Goal: Transaction & Acquisition: Complete application form

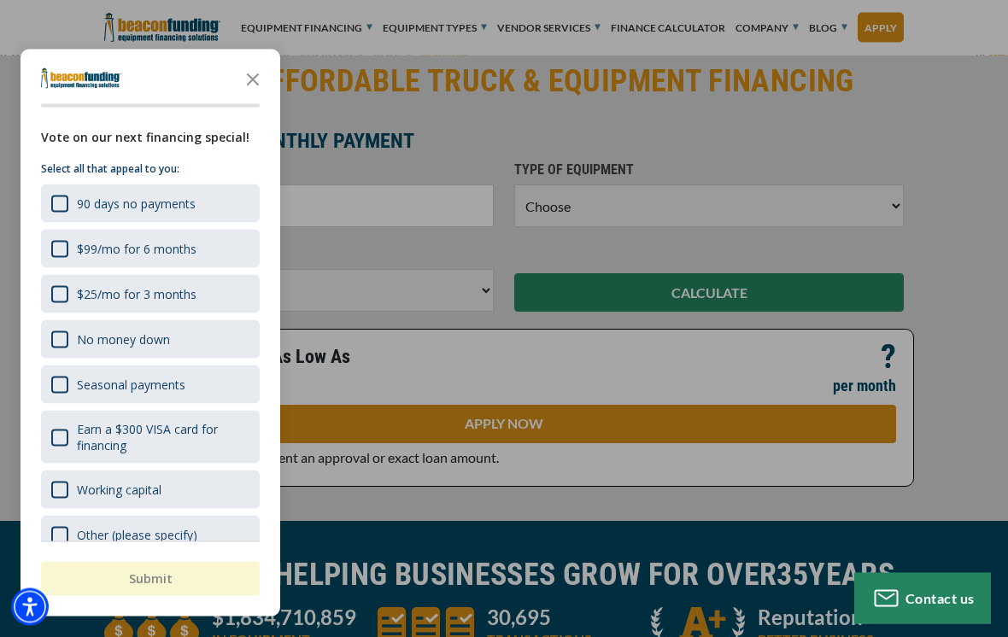
scroll to position [355, 0]
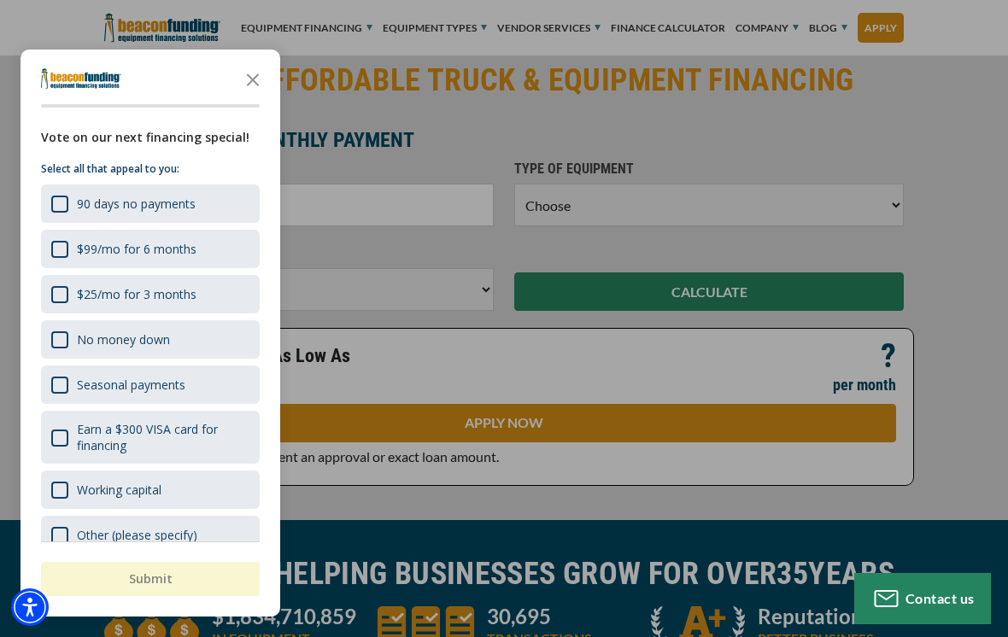
click at [245, 96] on icon "Close the survey" at bounding box center [253, 79] width 34 height 34
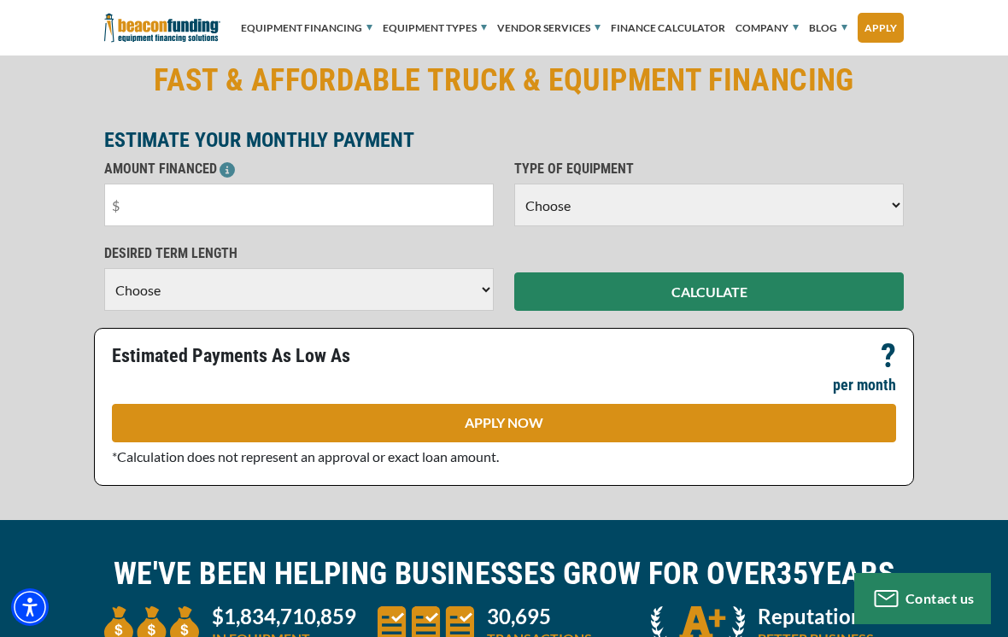
click at [871, 207] on select "Choose Backhoe Boom/Bucket Truck Chipper Commercial Mower Crane DTG/DTF Printin…" at bounding box center [709, 205] width 390 height 43
select select "5"
click at [145, 208] on input "text" at bounding box center [299, 205] width 390 height 43
type input "$110,000"
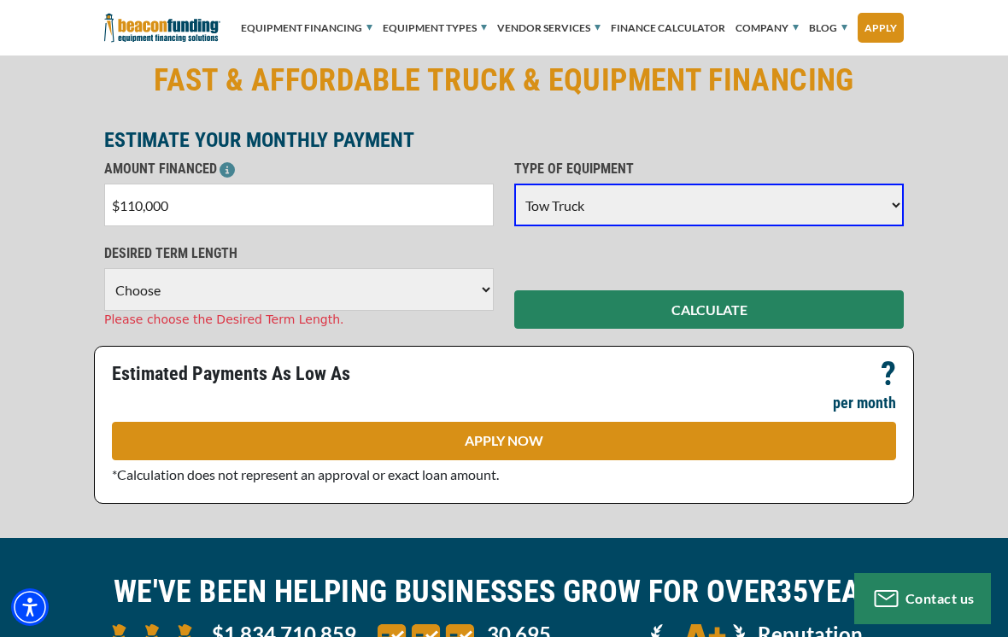
click at [148, 291] on select "Choose 36 Months 48 Months 60 Months 72 Months" at bounding box center [299, 289] width 390 height 43
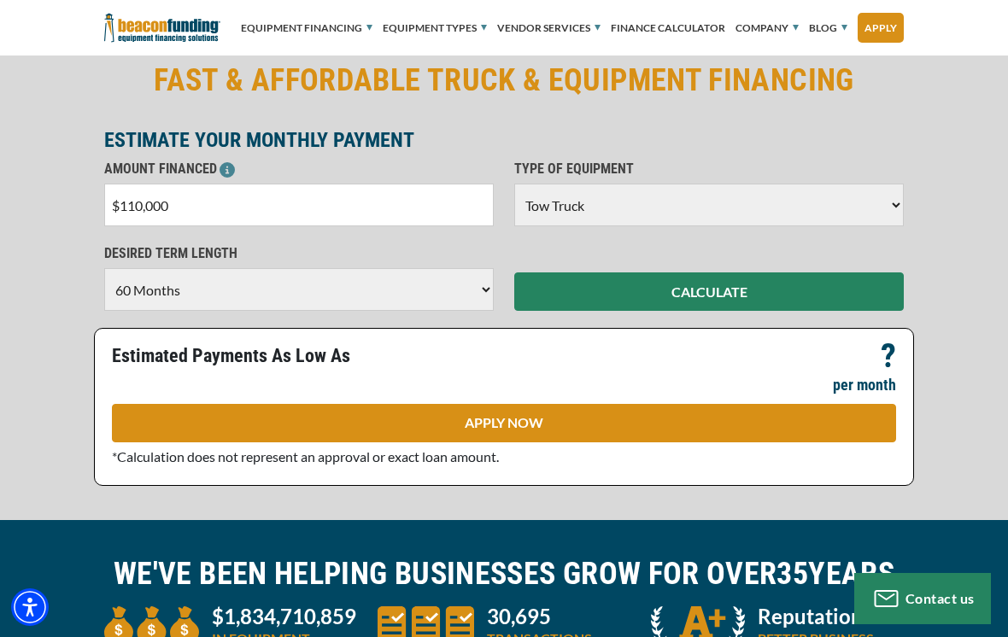
click at [161, 285] on select "Choose 36 Months 48 Months 60 Months 72 Months" at bounding box center [299, 289] width 390 height 43
click at [473, 291] on select "Choose 36 Months 48 Months 60 Months 72 Months" at bounding box center [299, 289] width 390 height 43
select select "72"
click at [779, 296] on button "CALCULATE" at bounding box center [709, 292] width 390 height 38
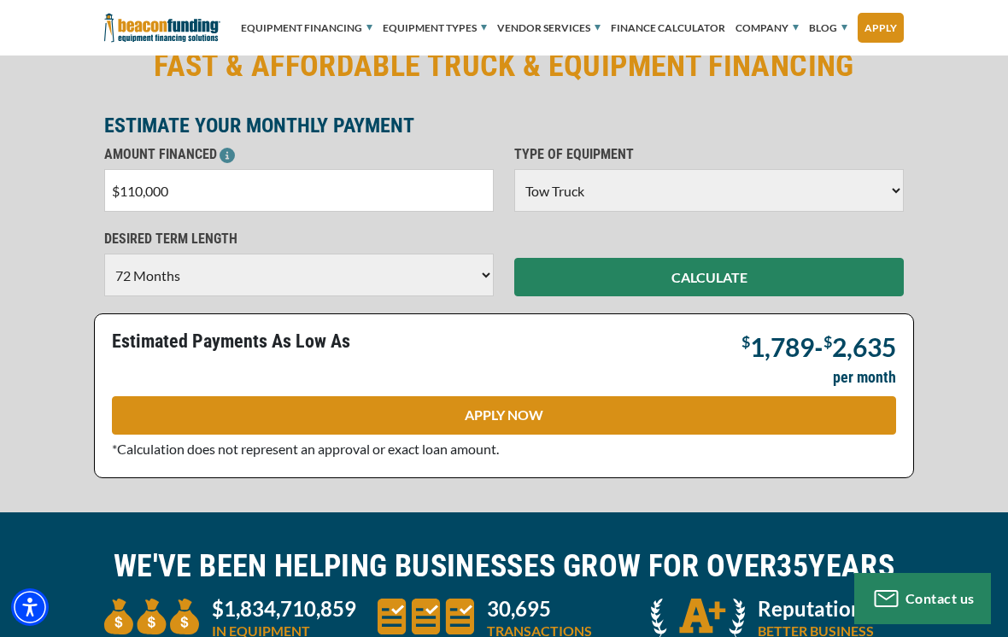
scroll to position [355, 0]
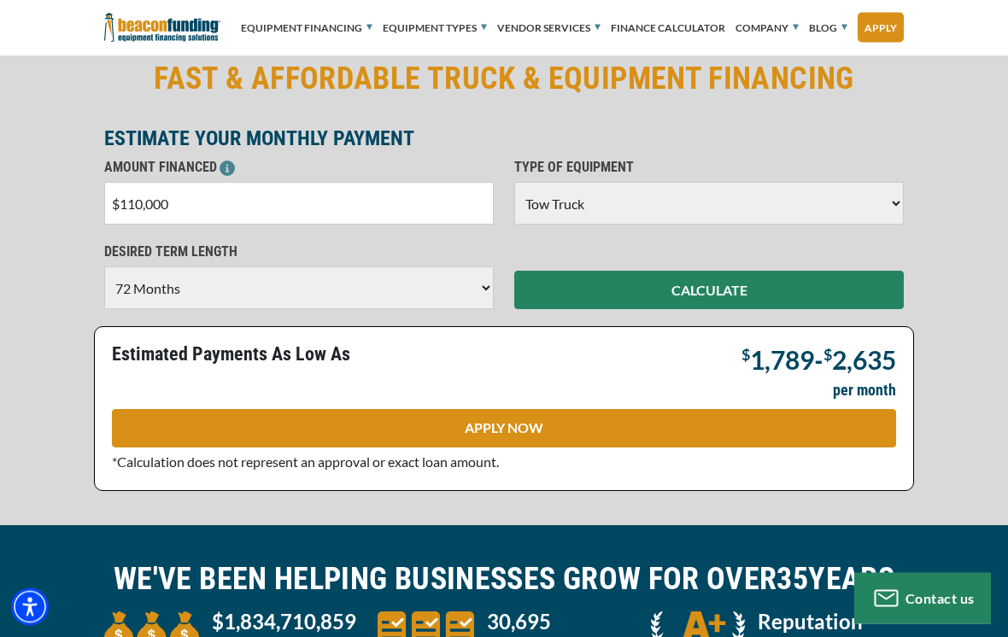
click at [179, 203] on input "$110,000" at bounding box center [299, 204] width 390 height 43
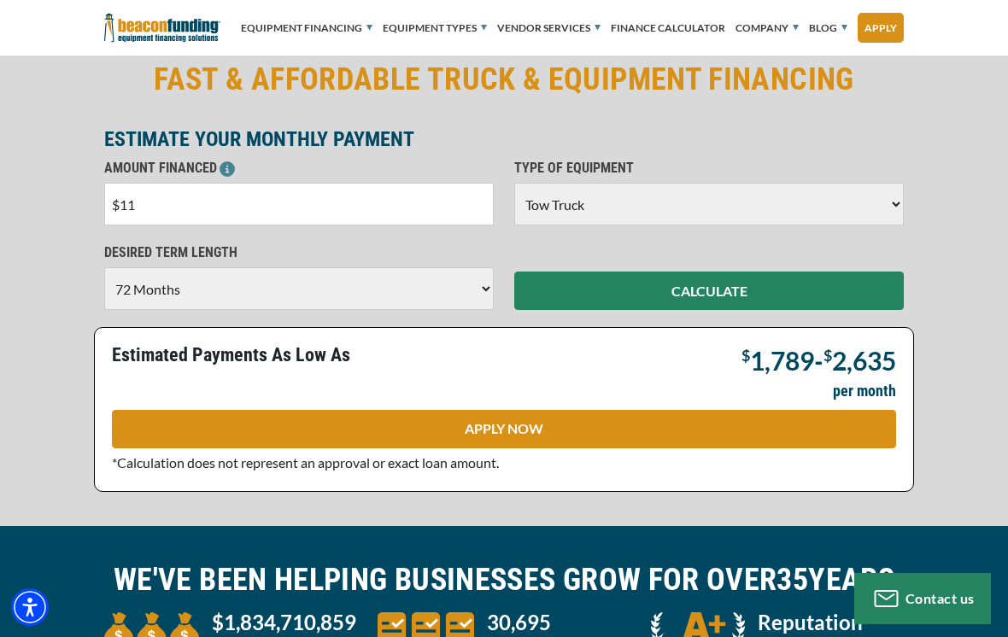
type input "$1"
type input "$89,000"
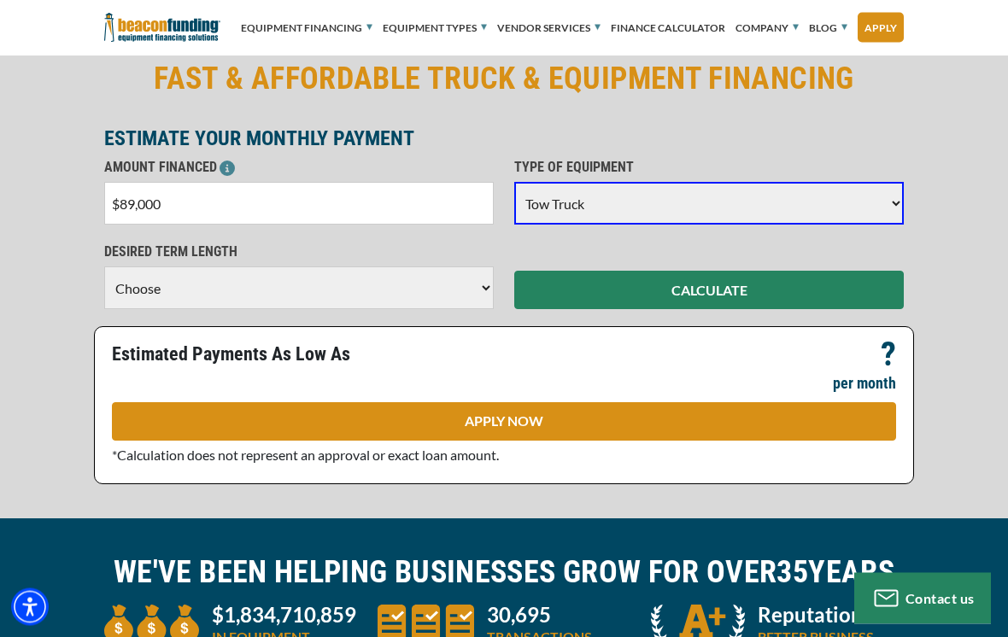
scroll to position [356, 0]
click at [144, 278] on select "Choose 36 Months 48 Months 60 Months" at bounding box center [299, 288] width 390 height 43
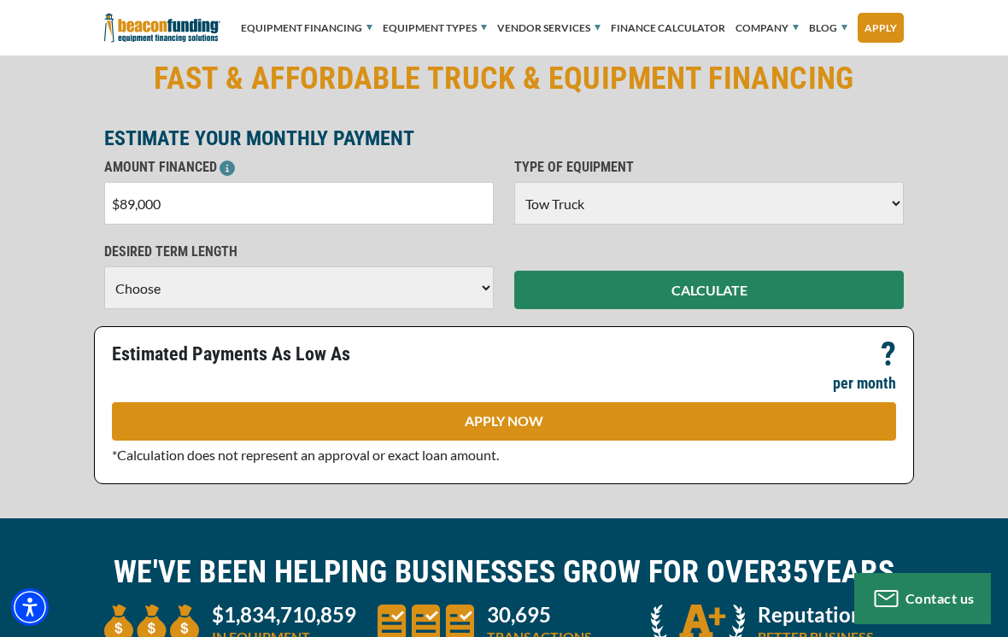
click at [175, 287] on select "Choose 36 Months 48 Months 60 Months" at bounding box center [299, 288] width 390 height 43
select select "60"
click at [822, 296] on button "CALCULATE" at bounding box center [709, 290] width 390 height 38
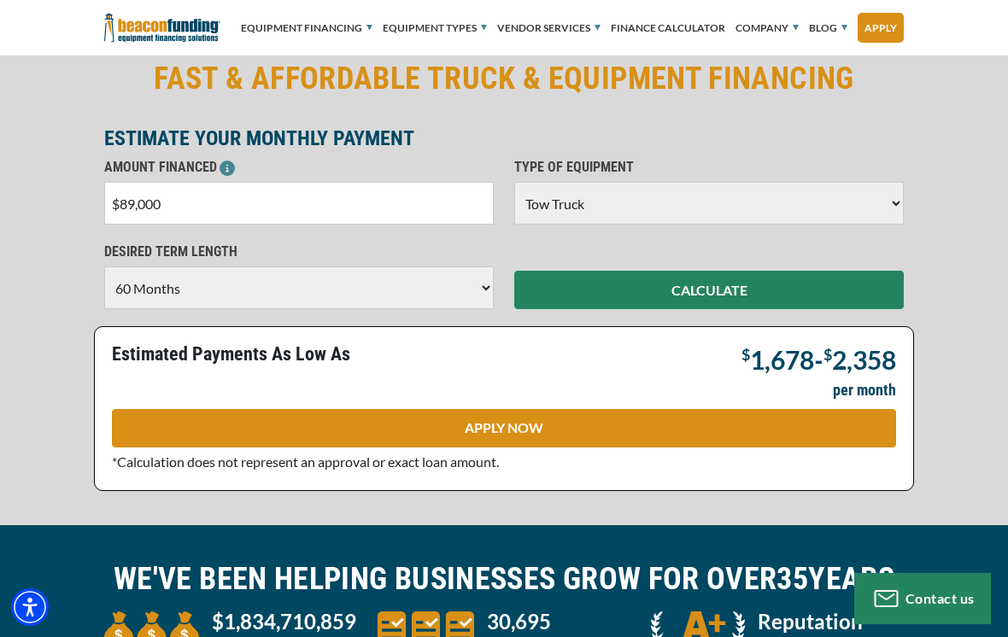
click at [151, 190] on input "$89,000" at bounding box center [299, 203] width 390 height 43
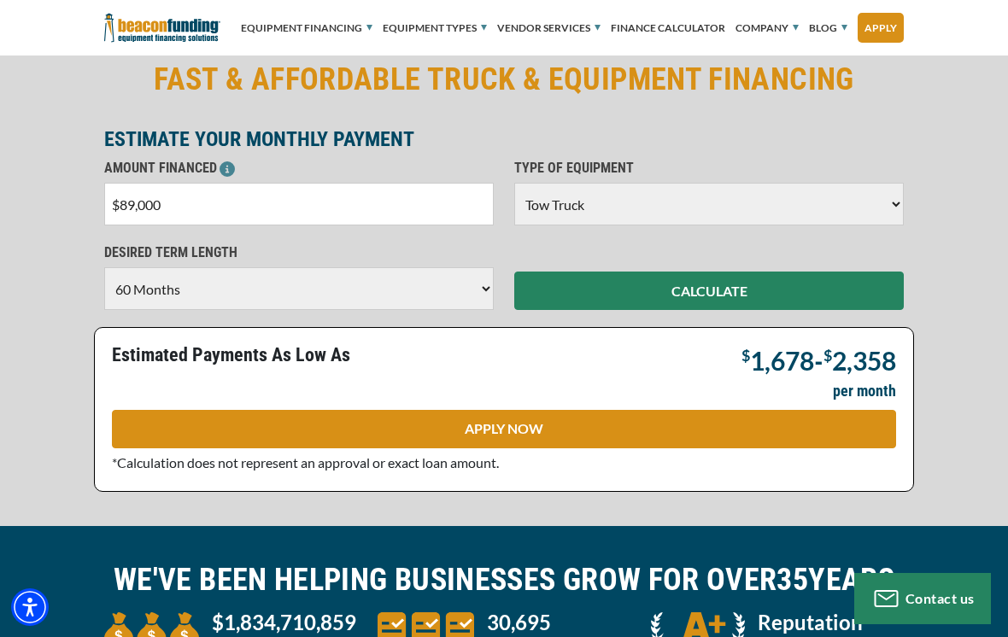
click at [208, 202] on input "$89,000" at bounding box center [299, 204] width 390 height 43
type input "$8"
type input "$50,000"
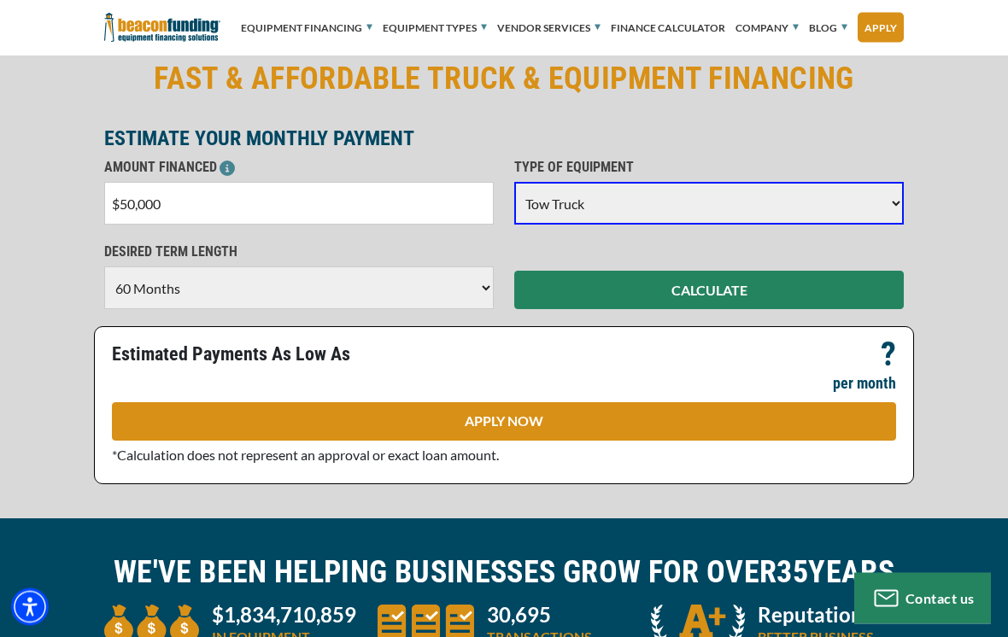
click at [145, 288] on select "Choose 36 Months 48 Months 60 Months" at bounding box center [299, 288] width 390 height 43
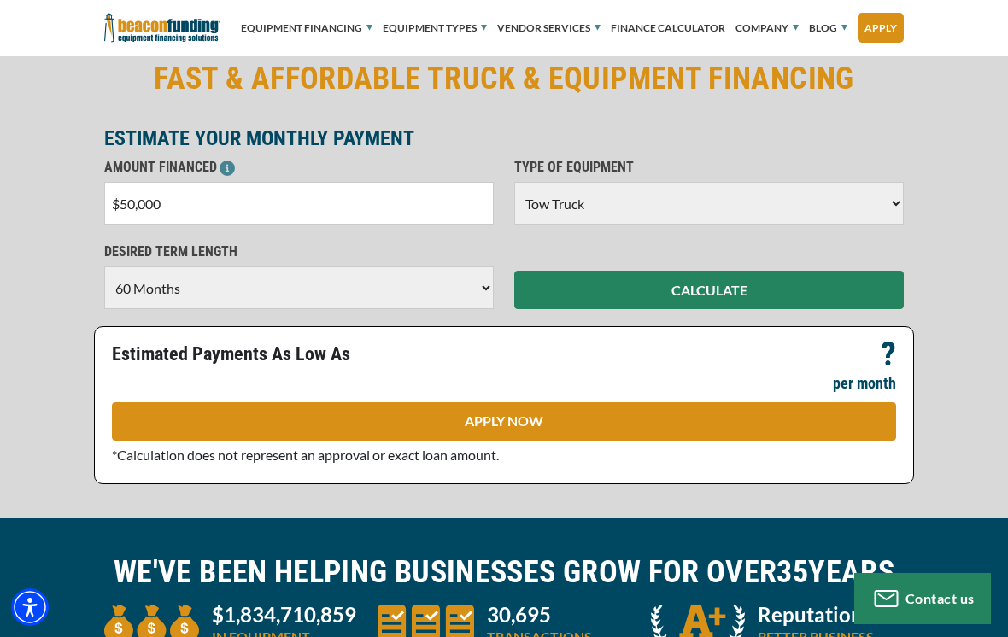
click at [862, 295] on button "CALCULATE" at bounding box center [709, 290] width 390 height 38
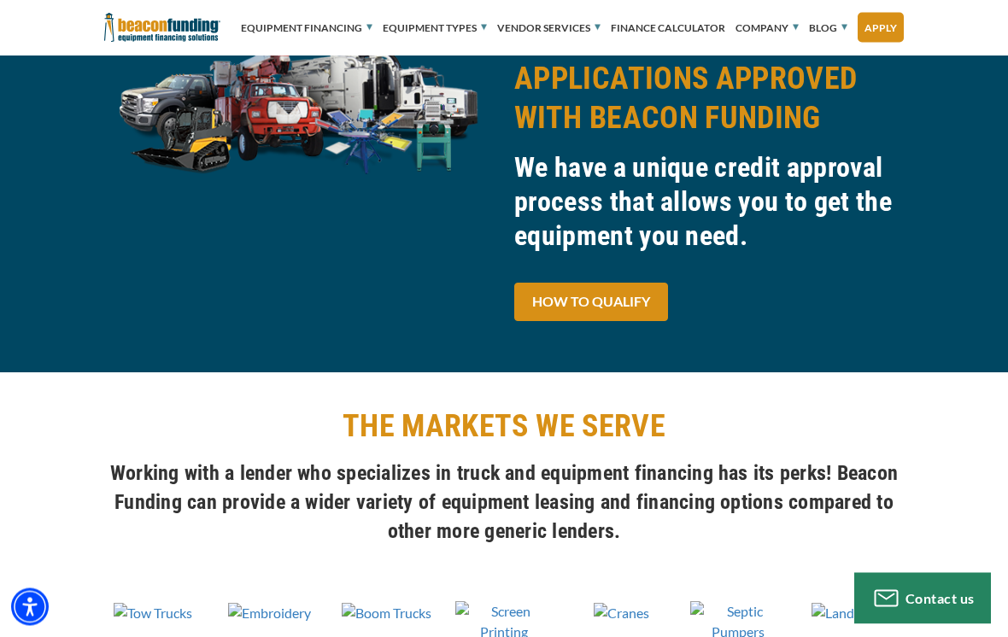
scroll to position [1093, 0]
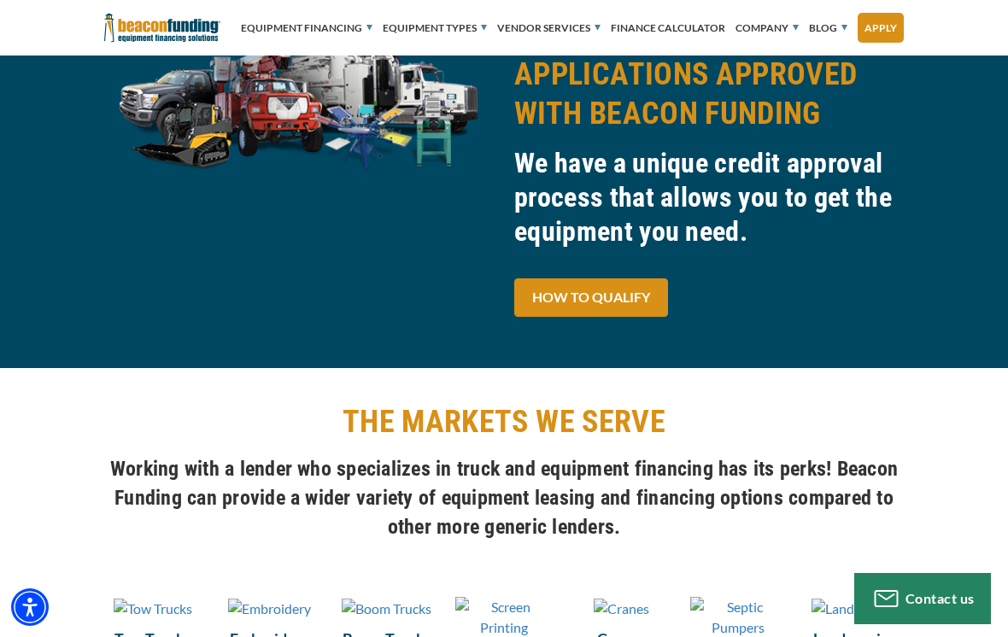
click at [636, 288] on link "HOW TO QUALIFY" at bounding box center [591, 298] width 154 height 38
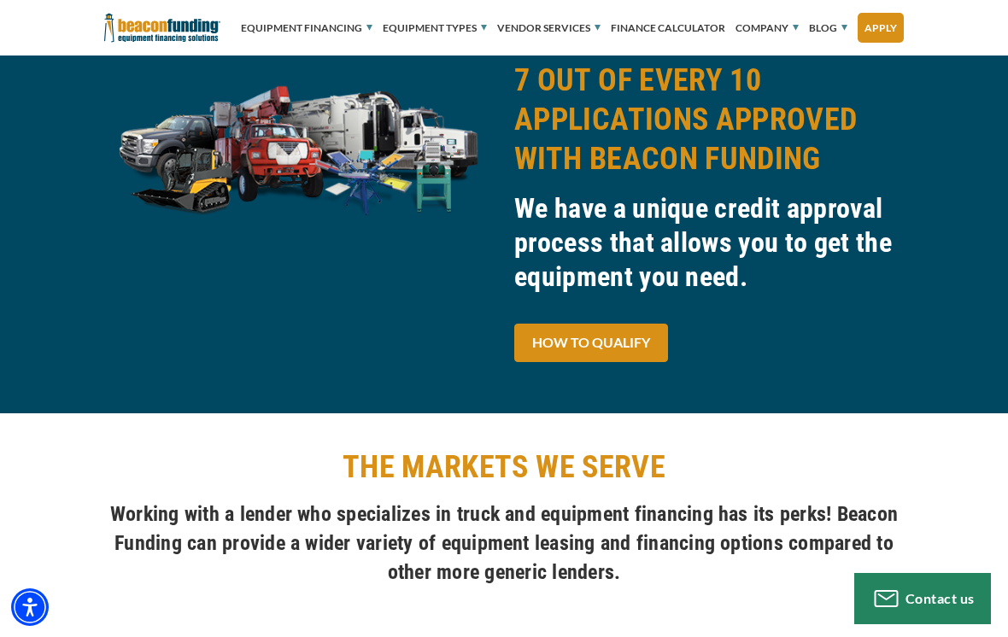
scroll to position [1037, 0]
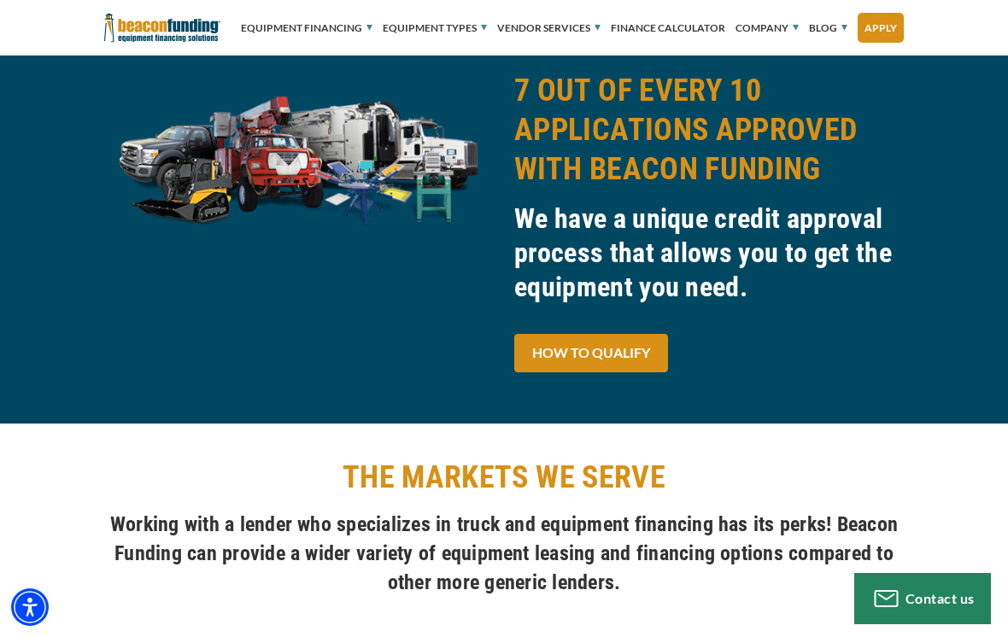
click at [885, 34] on link "Apply" at bounding box center [881, 28] width 46 height 30
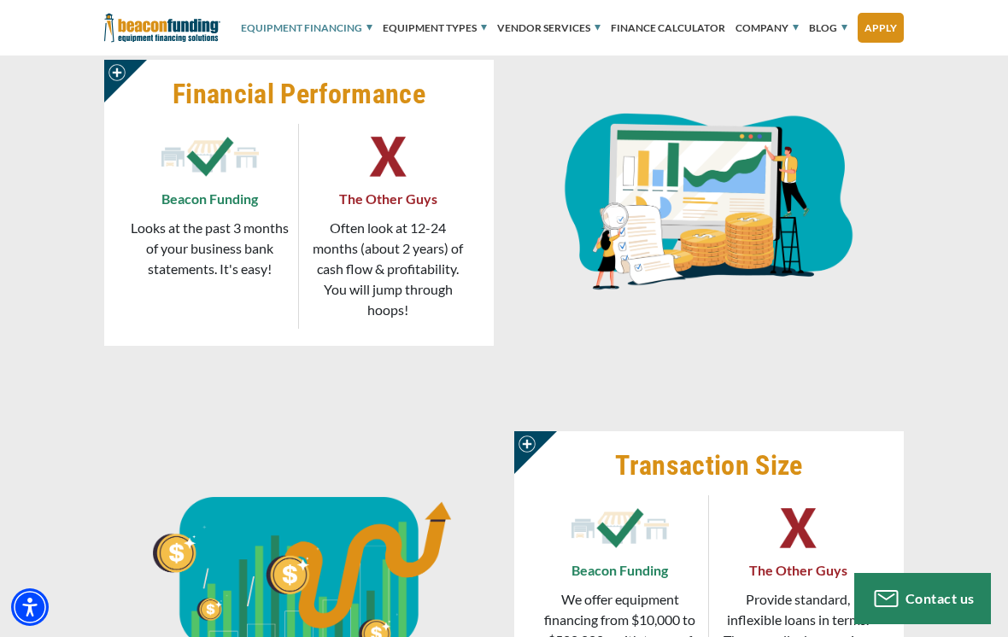
scroll to position [2401, 0]
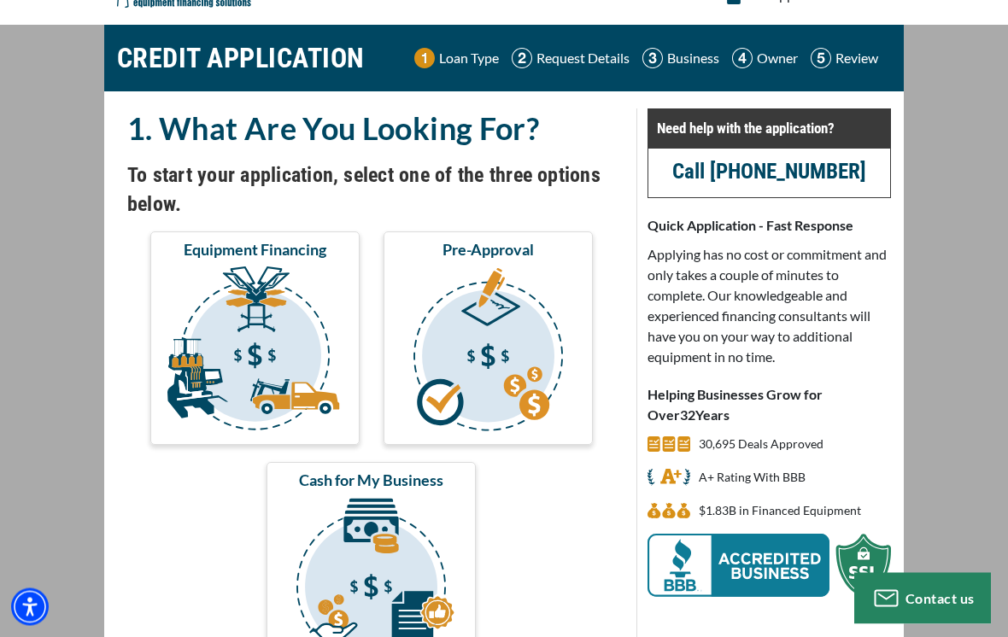
scroll to position [35, 0]
click at [196, 309] on img "submit" at bounding box center [255, 352] width 202 height 171
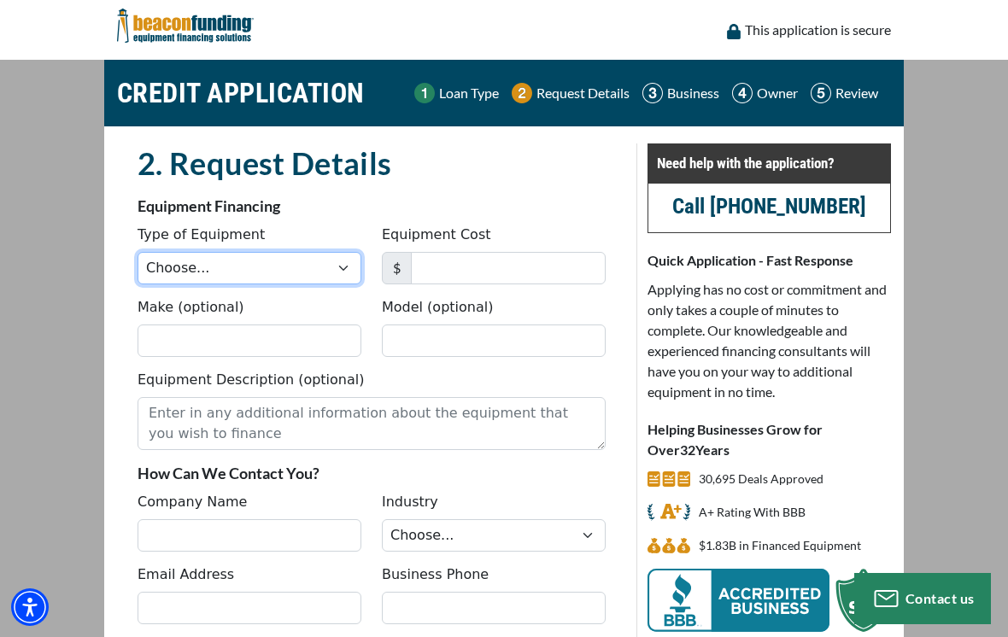
click at [163, 266] on select "Choose... Backhoe Boom/Bucket Truck Chipper Commercial Mower Crane DTG/DTF Prin…" at bounding box center [250, 268] width 224 height 32
select select "5"
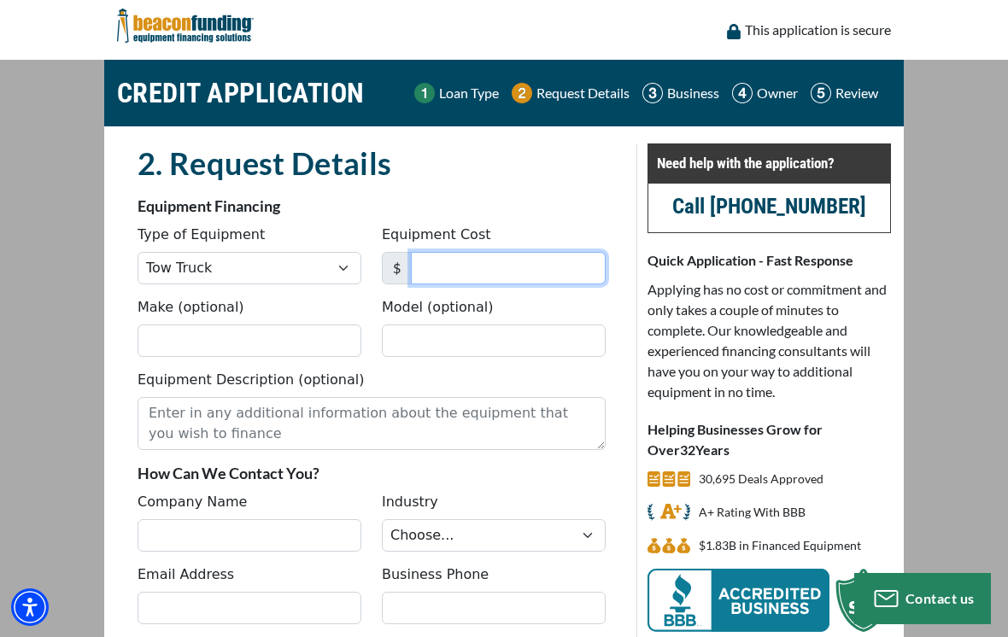
click at [531, 275] on input "Equipment Cost" at bounding box center [508, 268] width 195 height 32
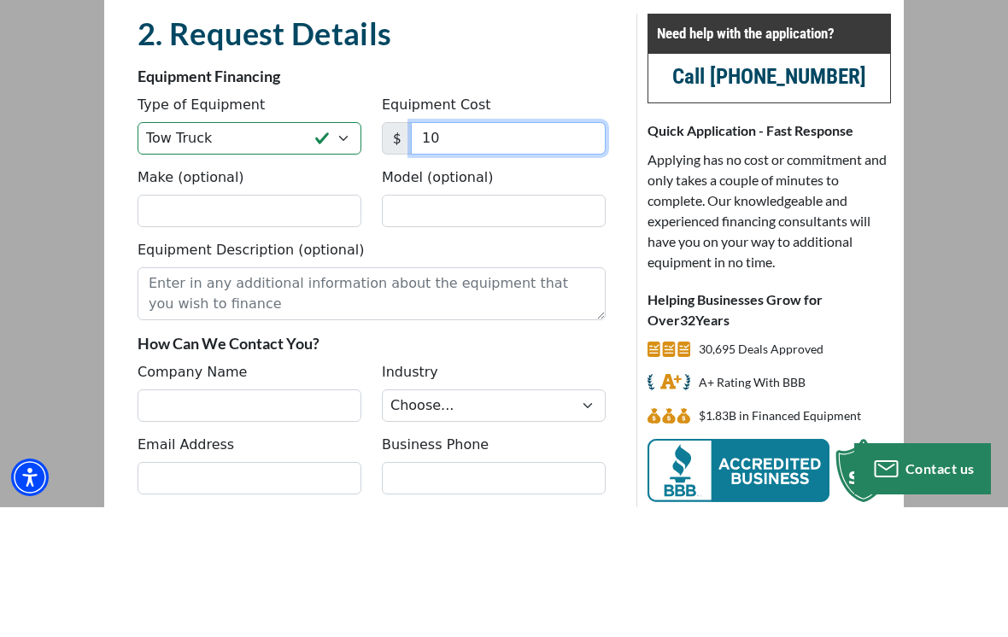
type input "1"
type input "95,000"
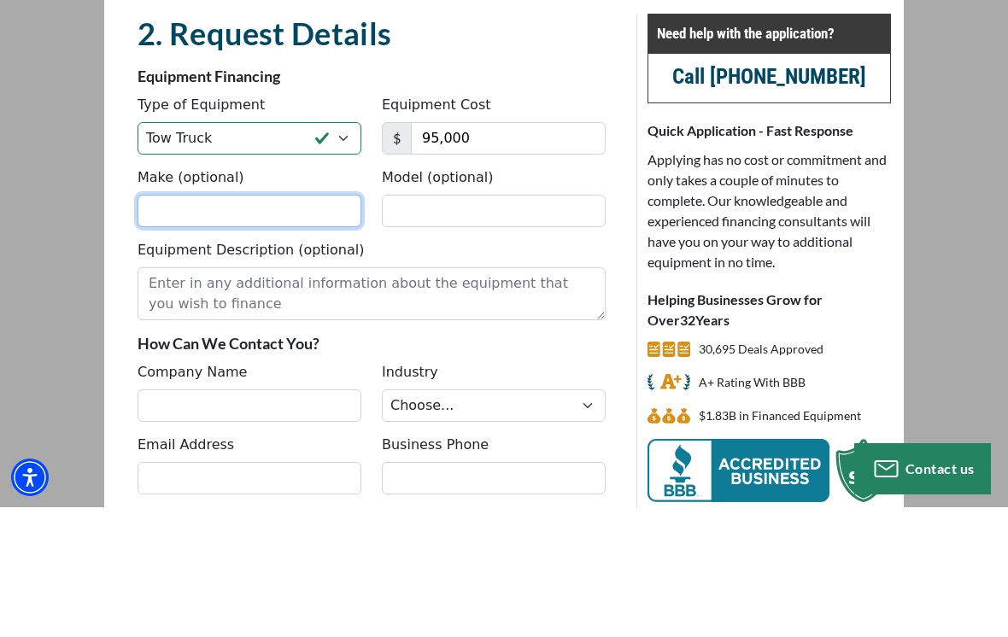
click at [151, 325] on input "Make (optional)" at bounding box center [250, 341] width 224 height 32
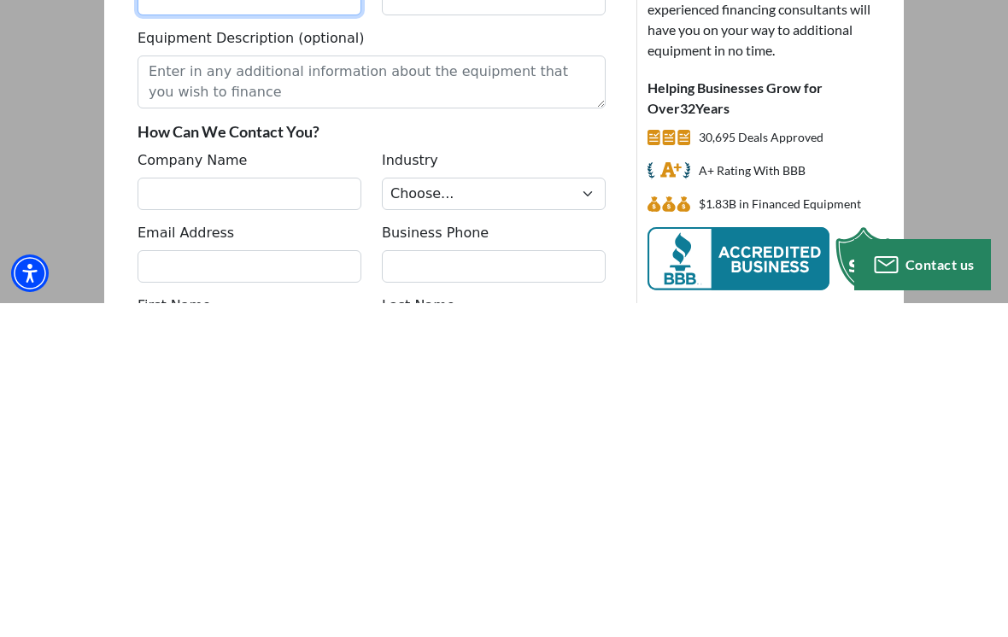
scroll to position [14, 0]
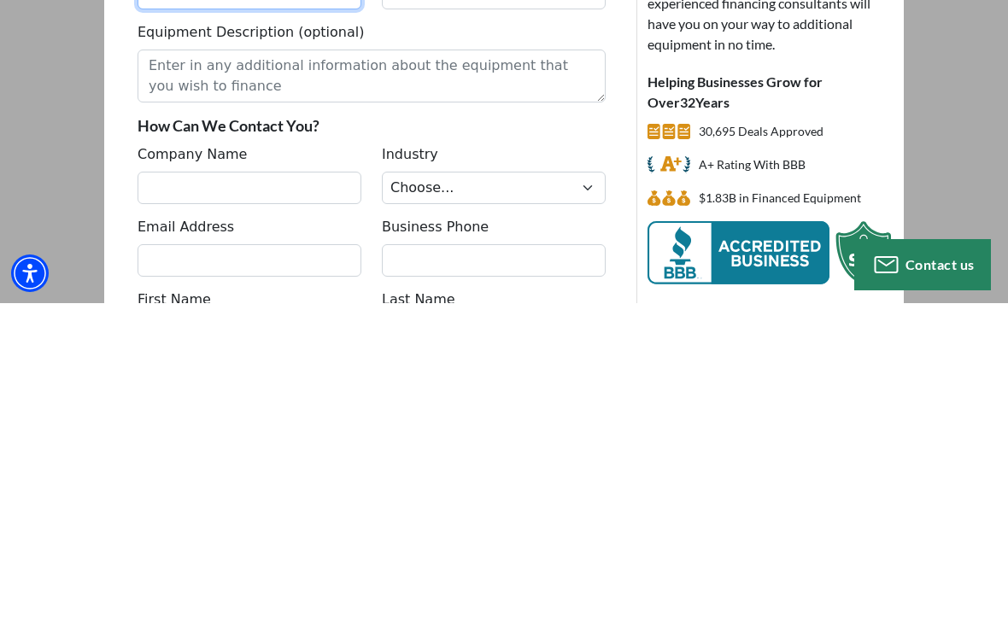
type input "B"
